Goal: Find contact information: Find contact information

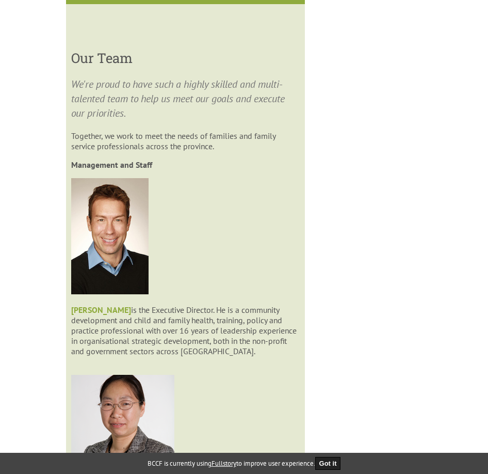
scroll to position [1193, 0]
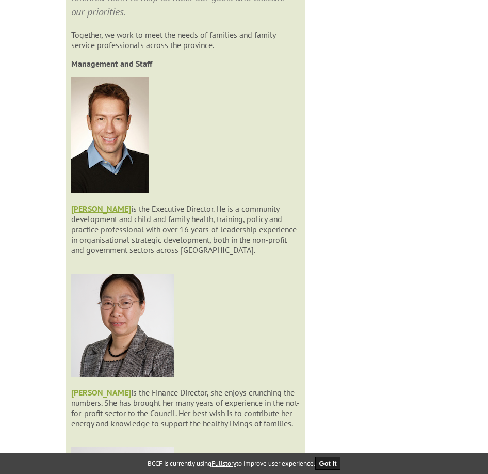
click at [102, 208] on strong "[PERSON_NAME]" at bounding box center [101, 208] width 60 height 10
drag, startPoint x: 170, startPoint y: 68, endPoint x: 83, endPoint y: 69, distance: 87.2
click at [83, 69] on section "We're proud to have such a highly skilled and multi-talented team to help us me…" at bounding box center [185, 401] width 229 height 851
click at [254, 171] on p at bounding box center [185, 136] width 229 height 118
drag, startPoint x: 137, startPoint y: 206, endPoint x: 204, endPoint y: 201, distance: 67.2
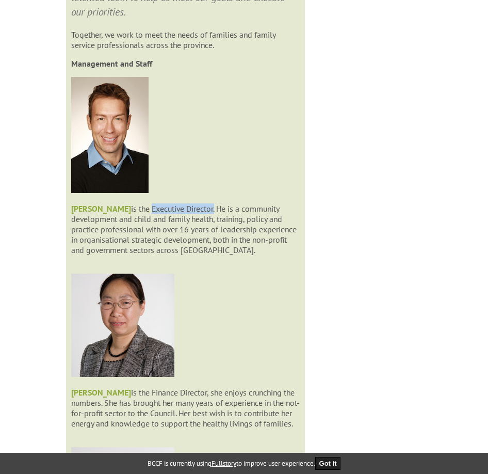
click at [204, 201] on section "We're proud to have such a highly skilled and multi-talented team to help us me…" at bounding box center [185, 401] width 229 height 851
copy p "Executive Director"
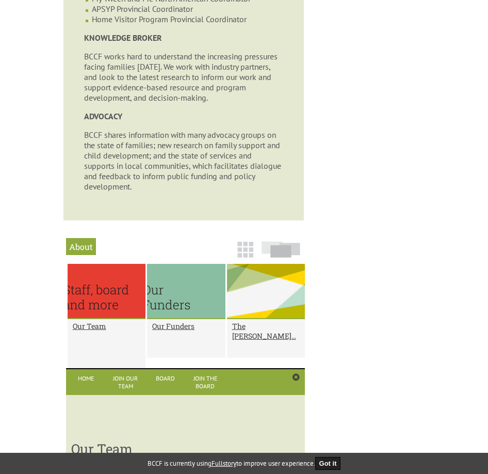
scroll to position [527, 0]
